Goal: Task Accomplishment & Management: Manage account settings

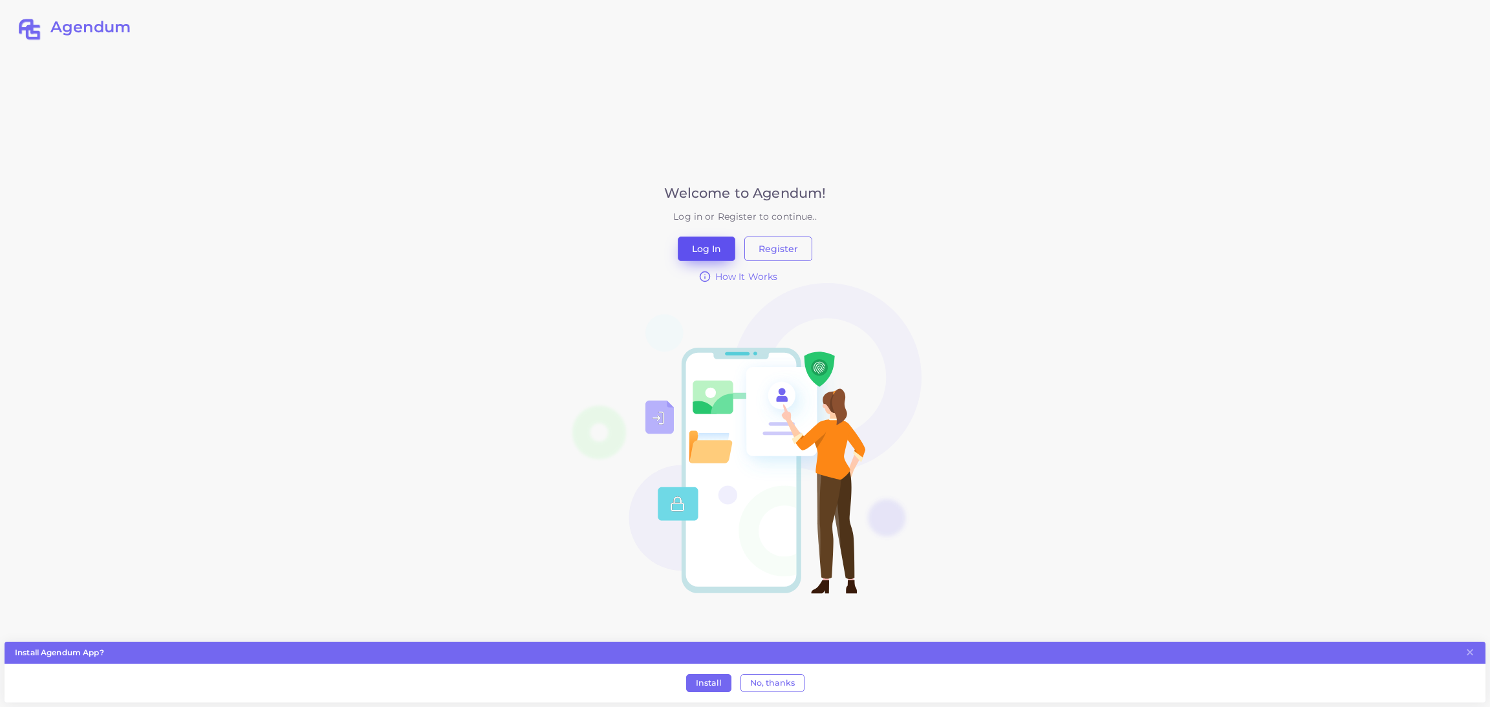
click at [692, 242] on button "Log In" at bounding box center [707, 249] width 58 height 25
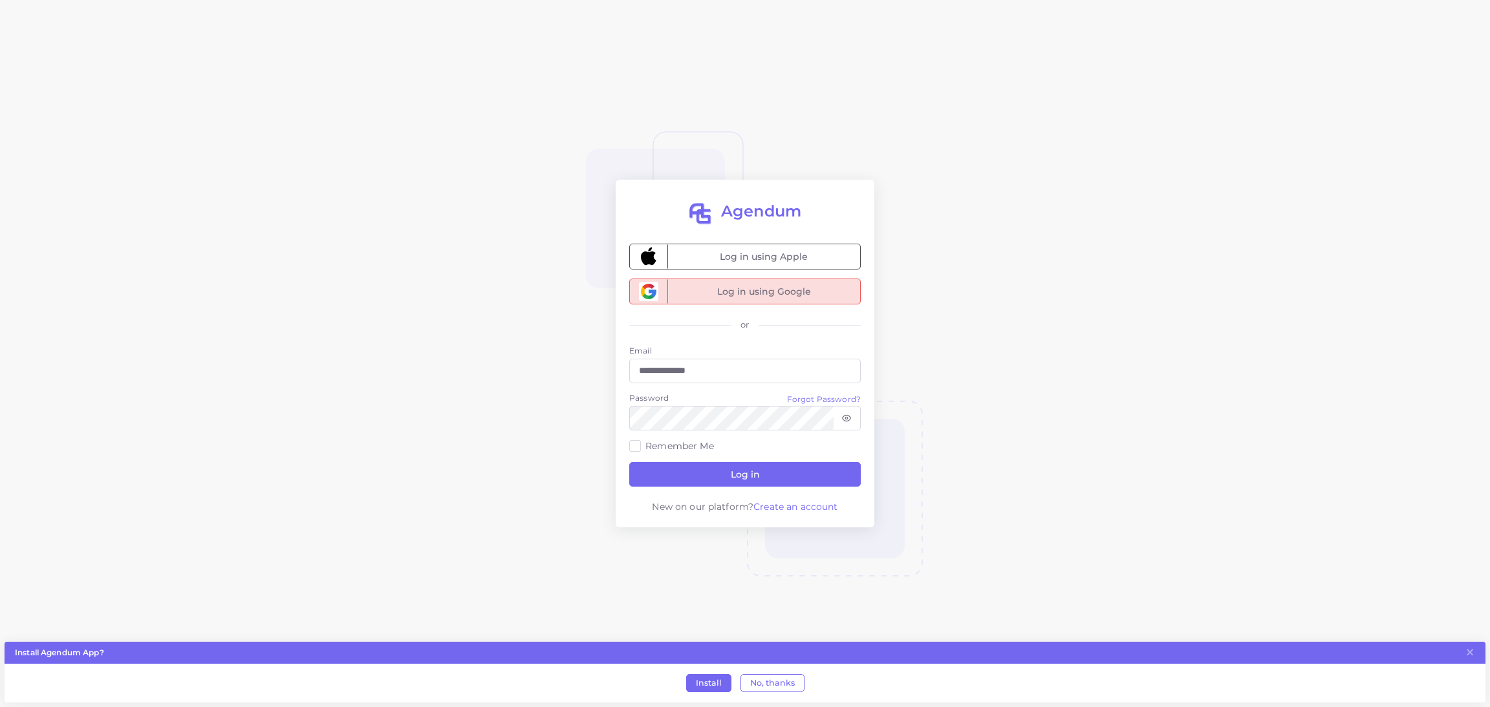
click at [670, 293] on span "Log in using Google" at bounding box center [763, 291] width 193 height 25
